Goal: Find specific page/section: Find specific page/section

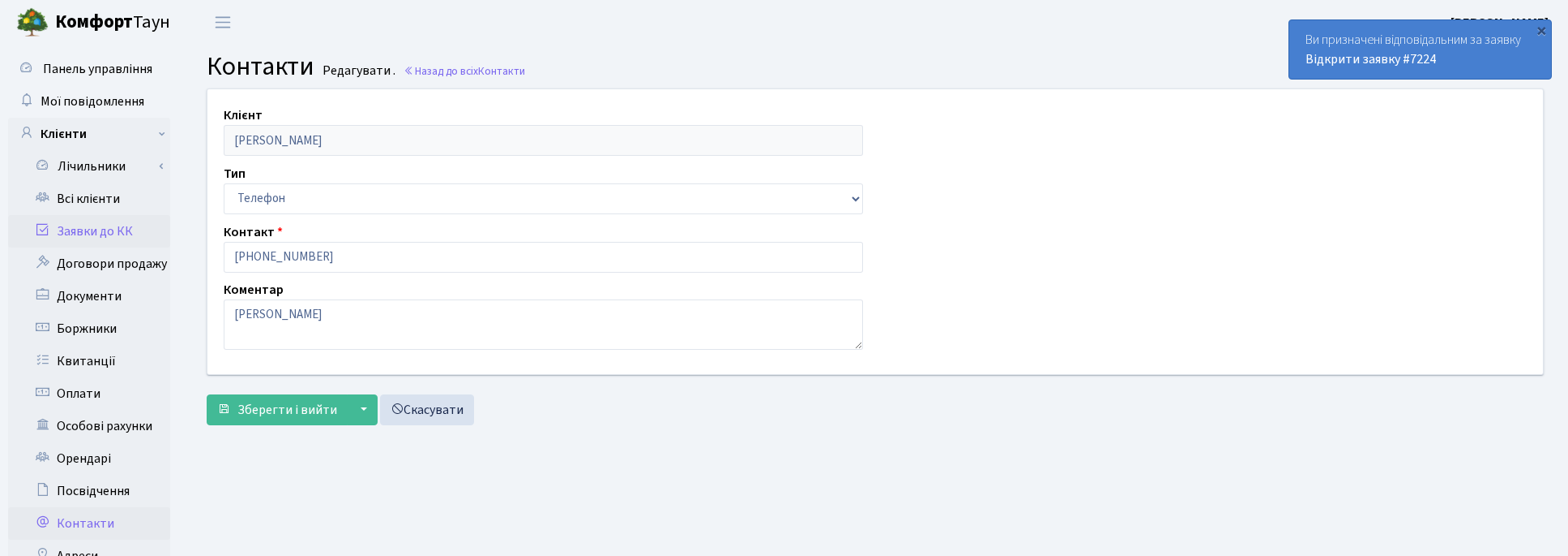
click at [105, 229] on link "Заявки до КК" at bounding box center [89, 231] width 162 height 33
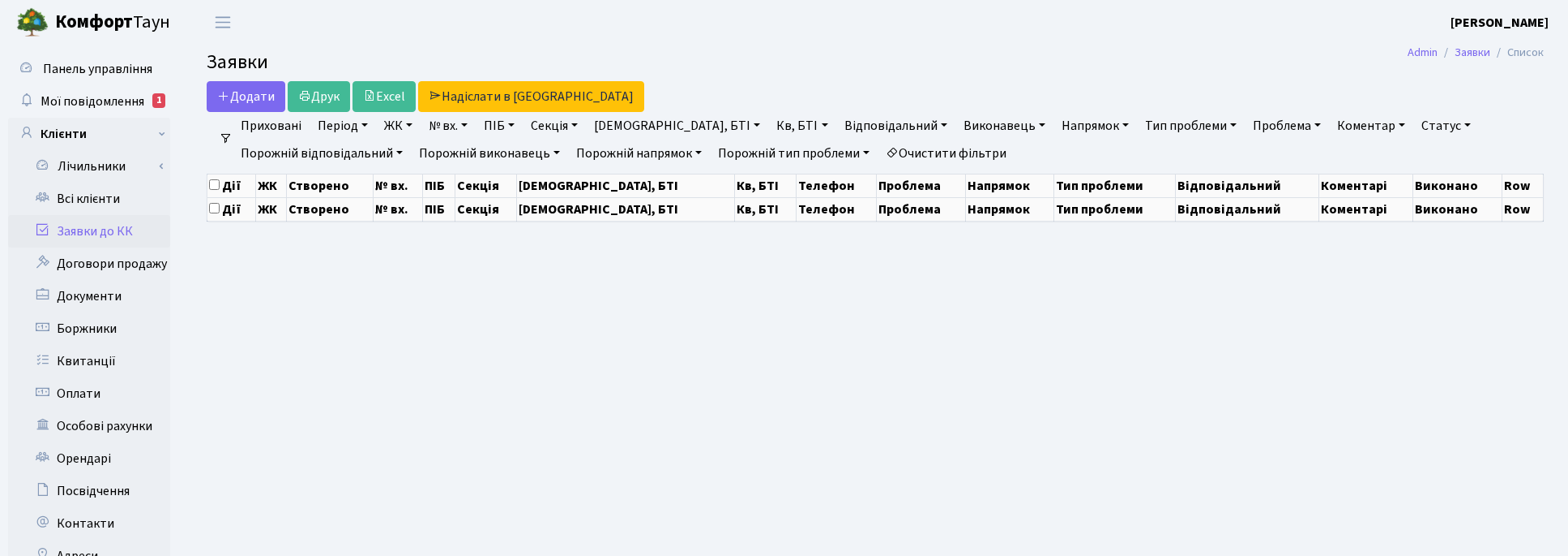
select select "25"
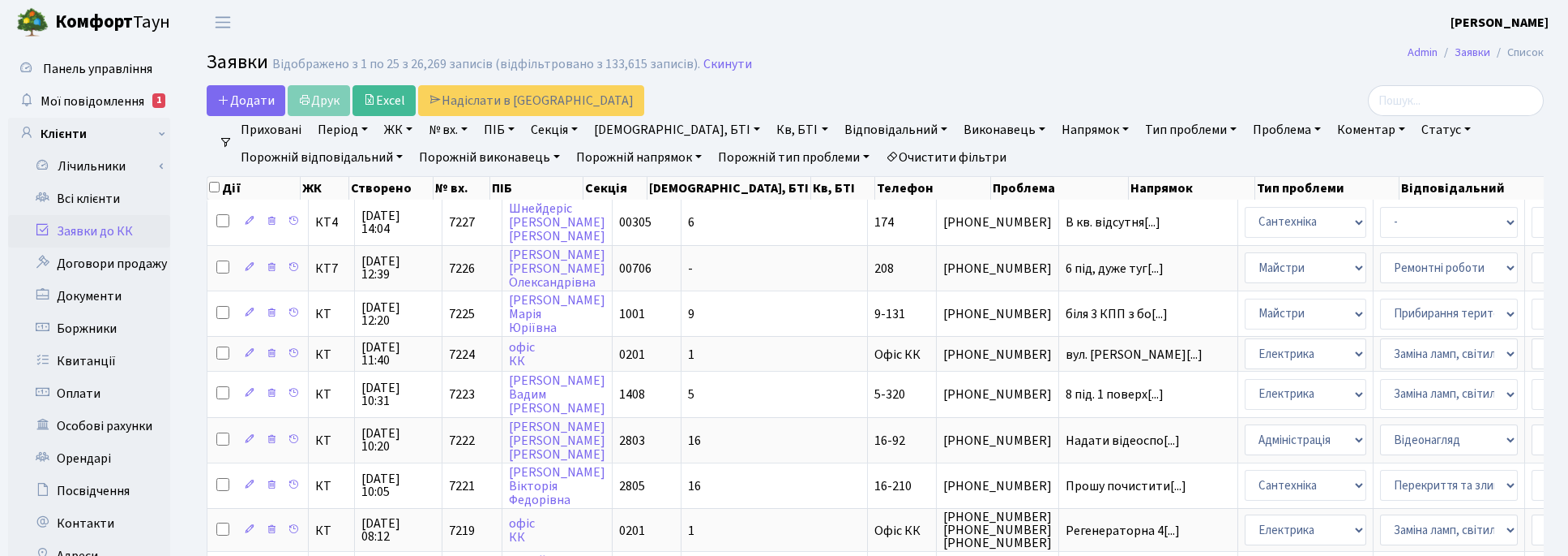
click at [88, 229] on link "Заявки до КК" at bounding box center [89, 231] width 162 height 33
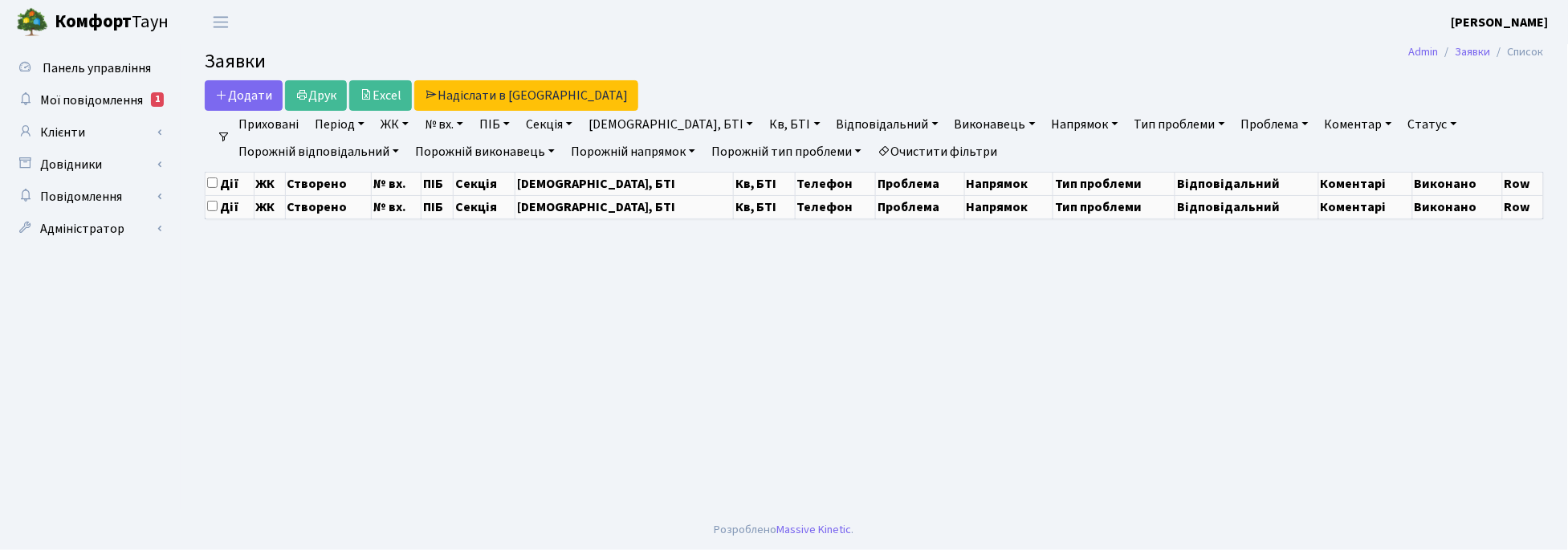
select select "25"
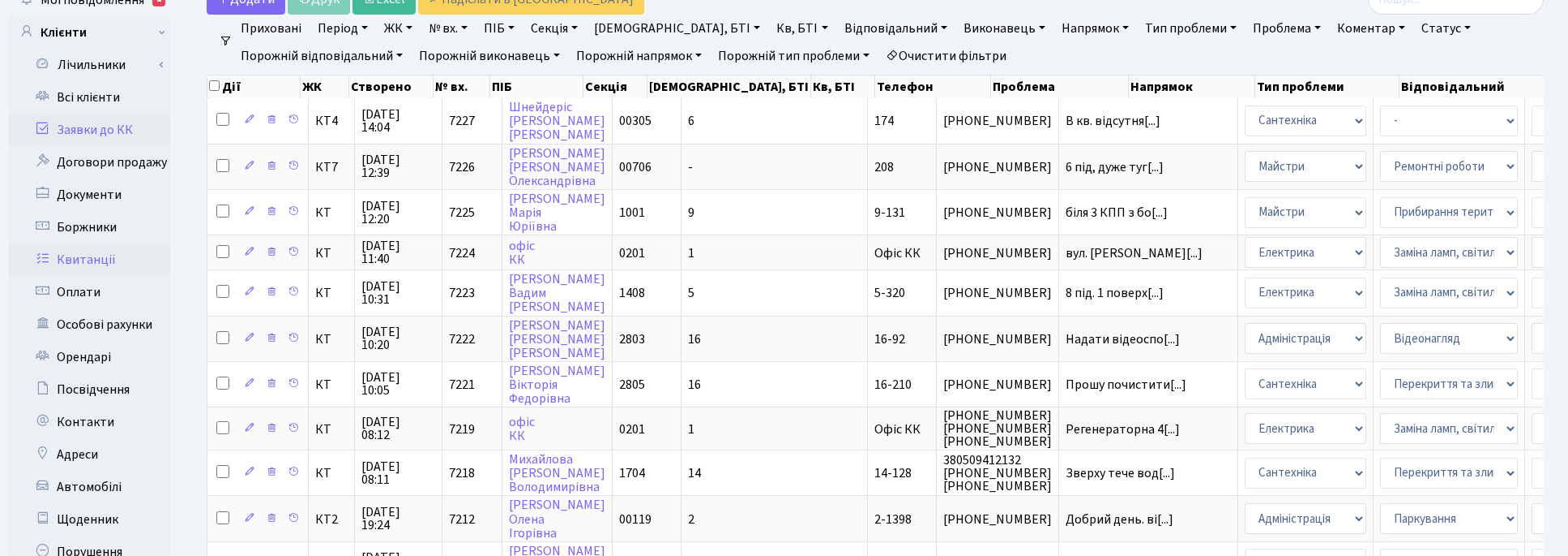
scroll to position [304, 0]
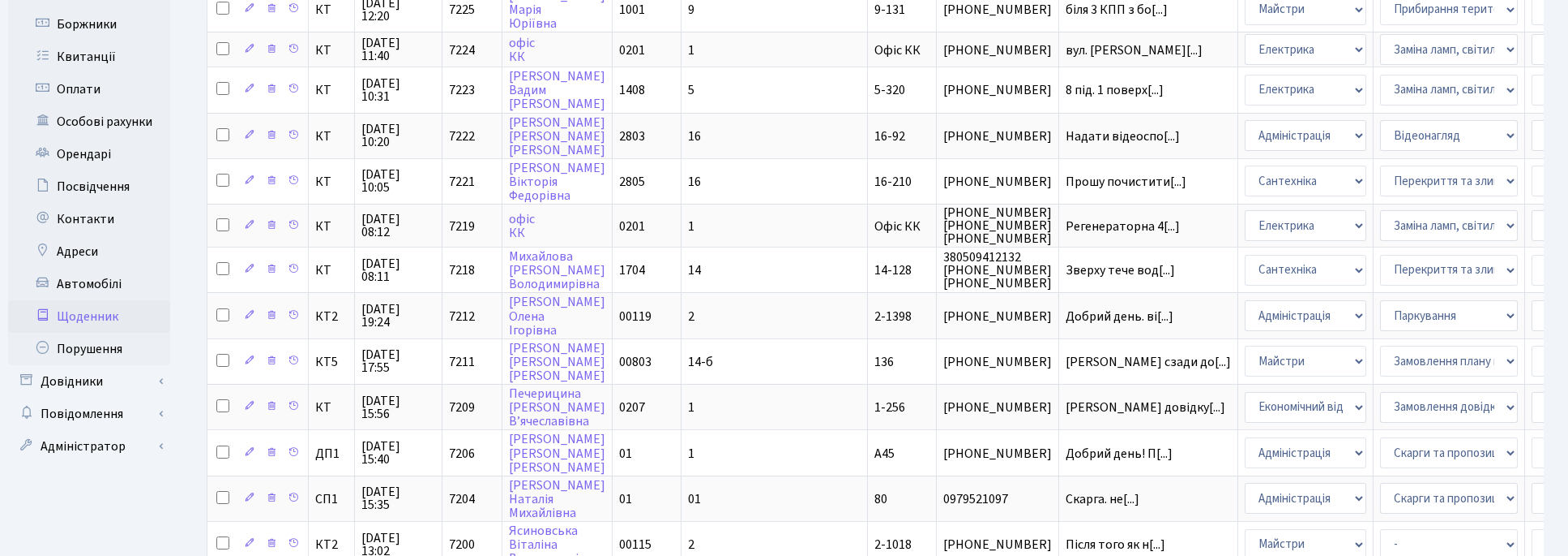
click at [90, 312] on link "Щоденник" at bounding box center [89, 316] width 162 height 33
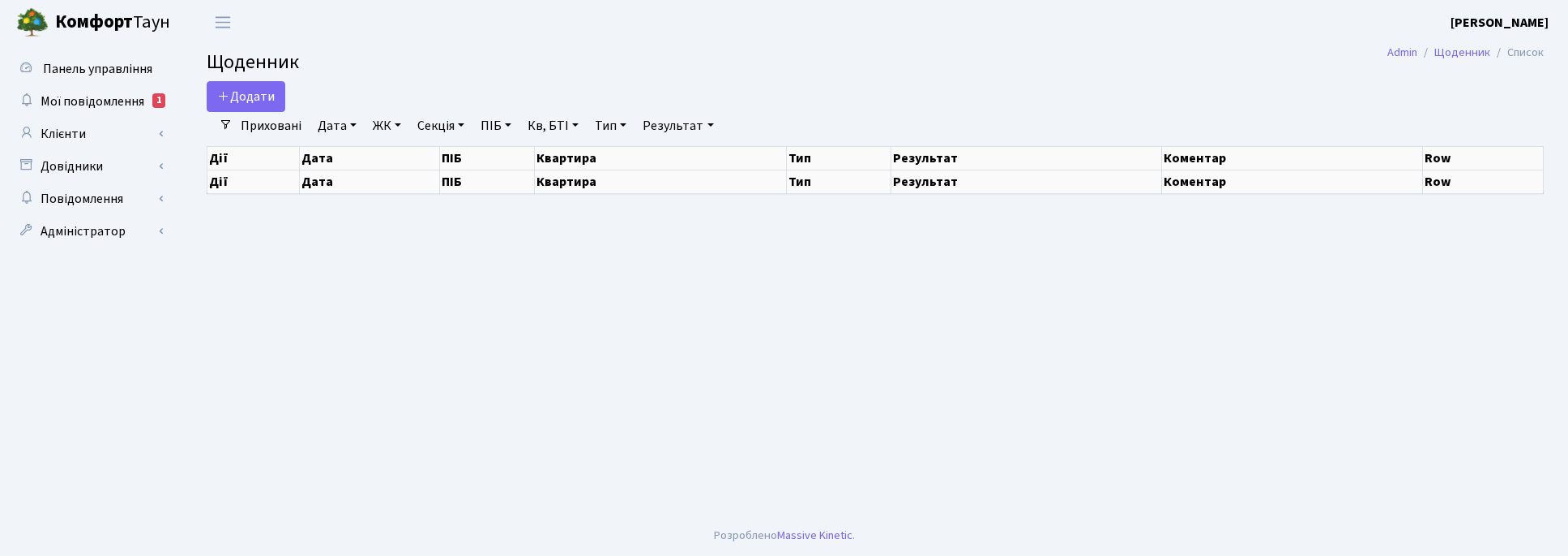
select select "25"
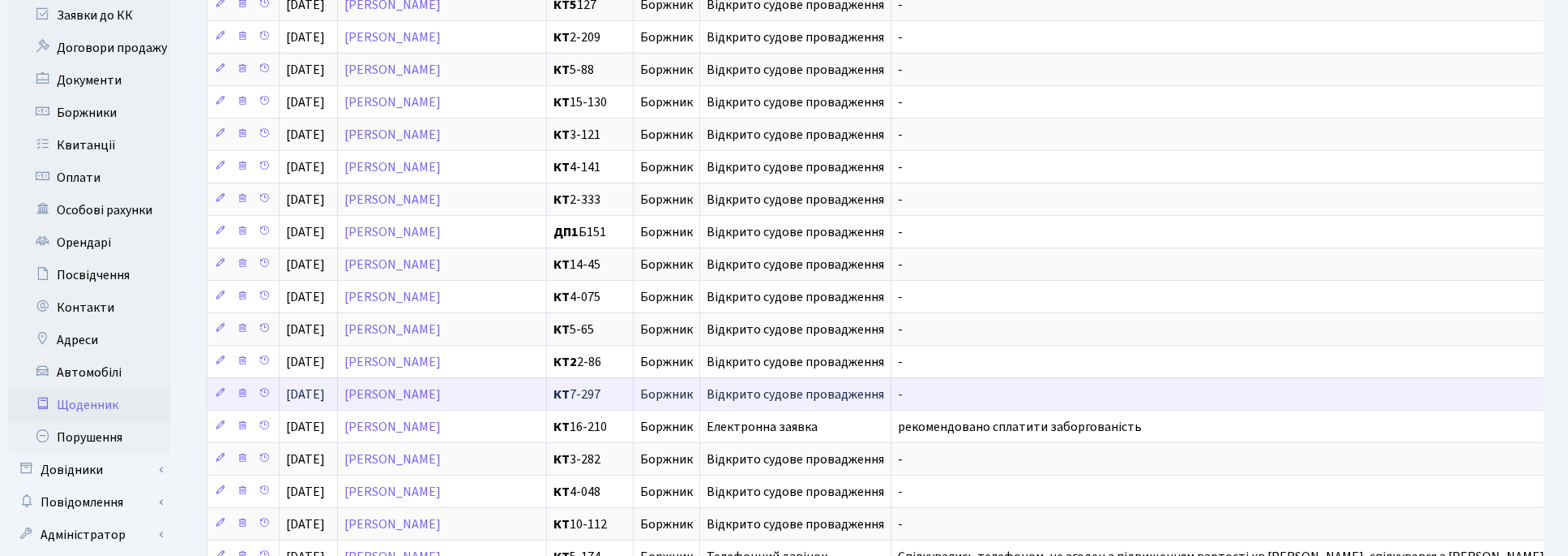
scroll to position [101, 0]
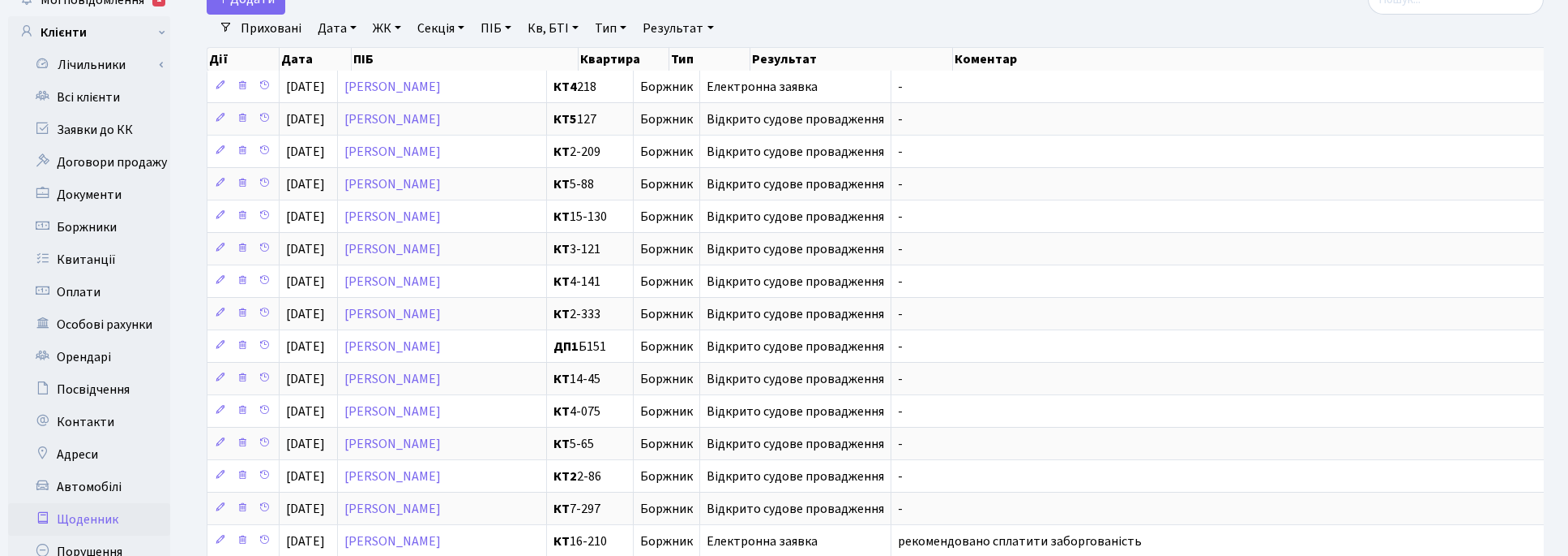
click at [784, 26] on li "Очистити фільтри" at bounding box center [791, 28] width 134 height 27
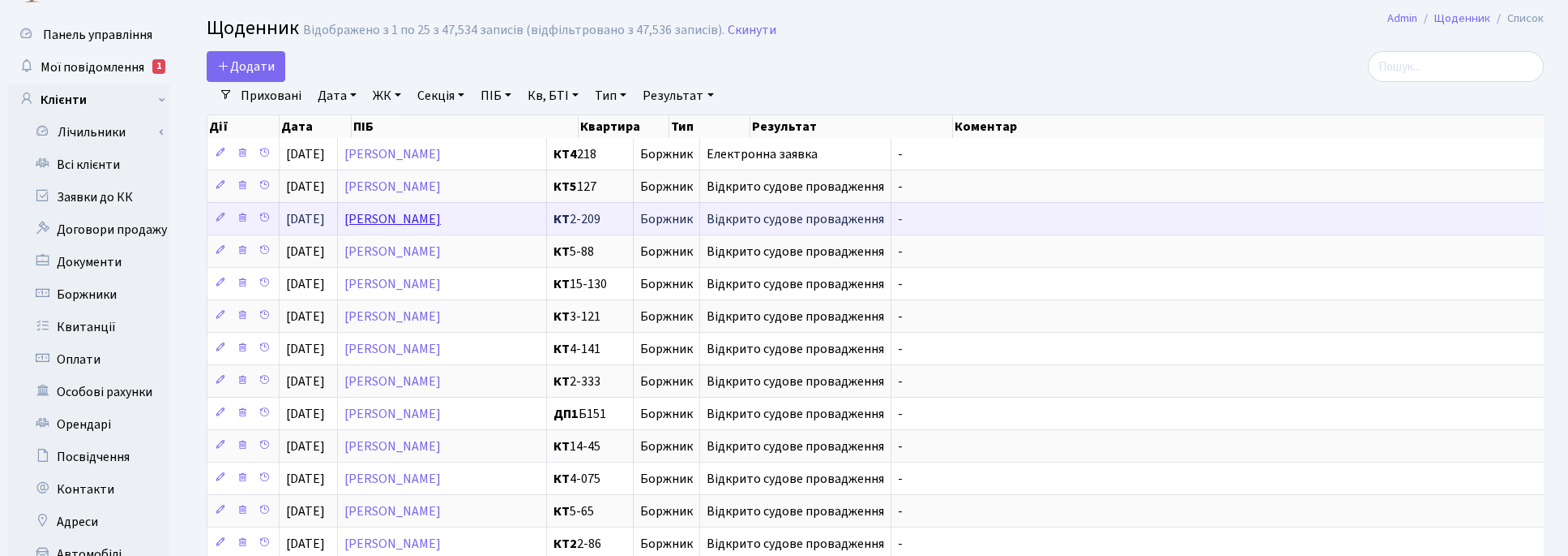
scroll to position [0, 0]
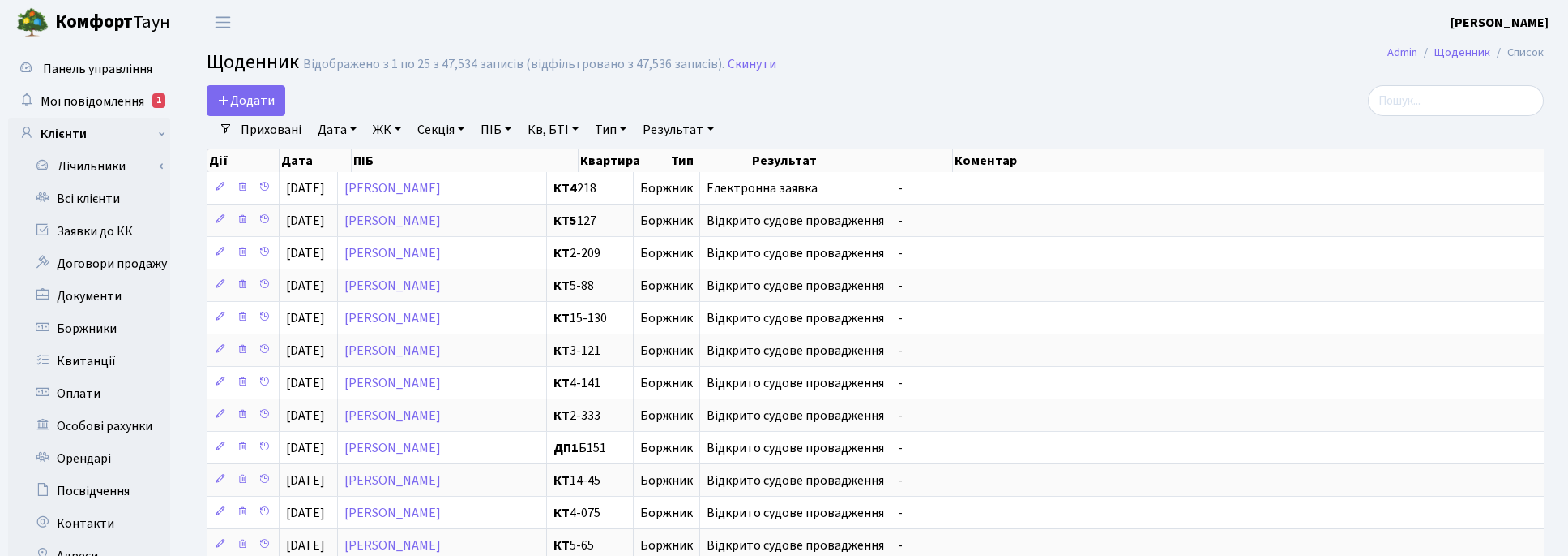
drag, startPoint x: 423, startPoint y: 82, endPoint x: 447, endPoint y: 29, distance: 58.2
click at [423, 81] on main "Admin Щоденник Список Щоденник Відображено з 1 по 25 з 47,534 записів (відфільт…" at bounding box center [876, 548] width 1386 height 1008
click at [443, 24] on header "Комфорт Таун Корчун І. С. Мій обліковий запис Вийти" at bounding box center [784, 22] width 1568 height 44
click at [730, 93] on div "Додати" at bounding box center [648, 101] width 883 height 31
click at [891, 35] on header "Комфорт Таун Корчун І. С. Мій обліковий запис Вийти" at bounding box center [784, 22] width 1568 height 44
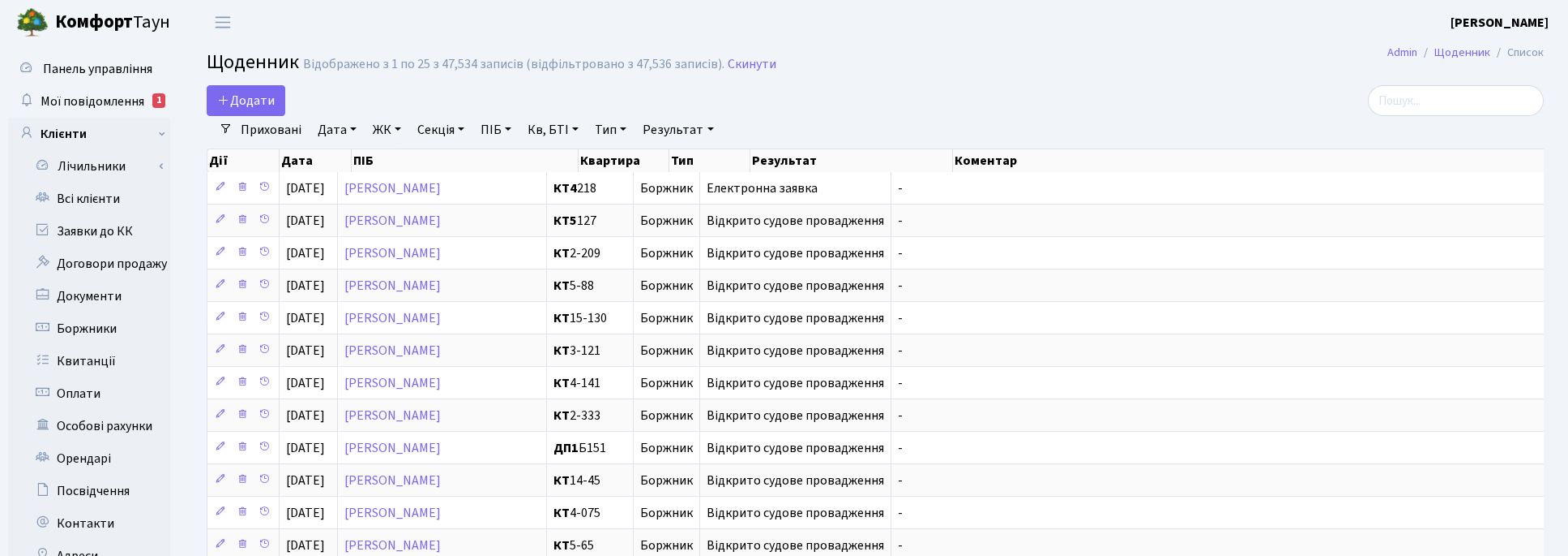
drag, startPoint x: 784, startPoint y: 22, endPoint x: 1151, endPoint y: 54, distance: 368.4
click at [793, 29] on header "Комфорт Таун Корчун І. С. Мій обліковий запис Вийти" at bounding box center [784, 22] width 1568 height 44
